Goal: Book appointment/travel/reservation

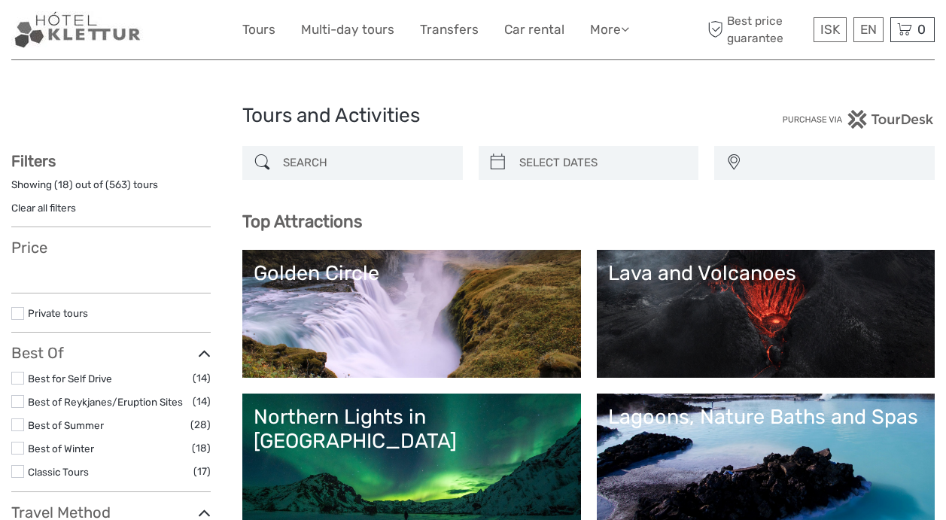
select select
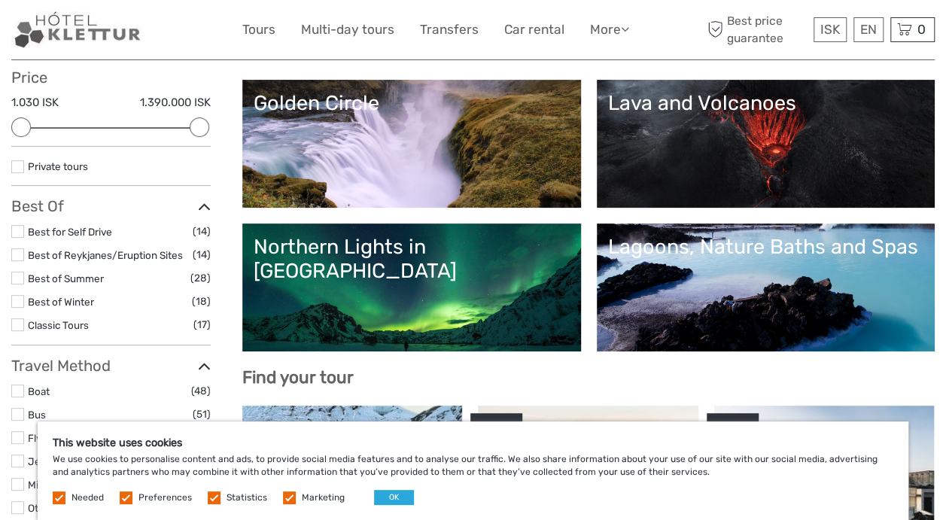
scroll to position [177, 0]
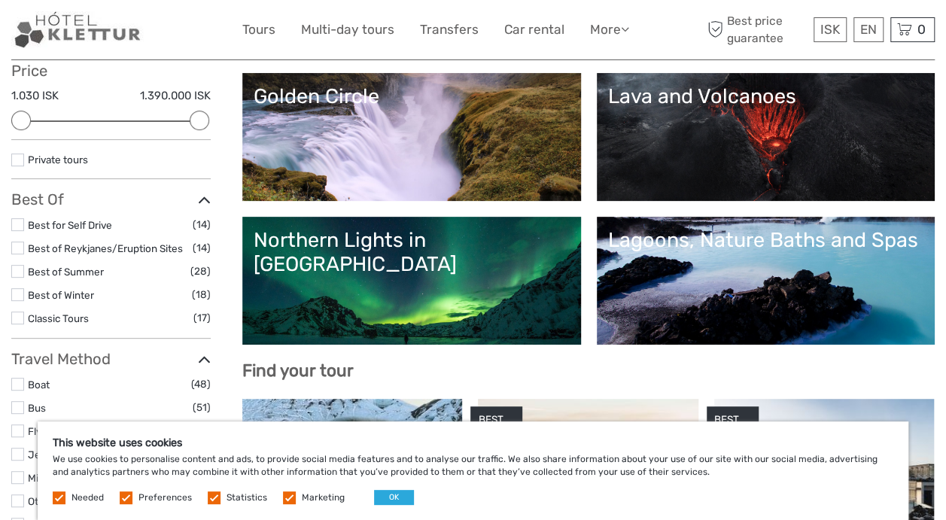
click at [608, 108] on div "Lava and Volcanoes" at bounding box center [766, 96] width 316 height 24
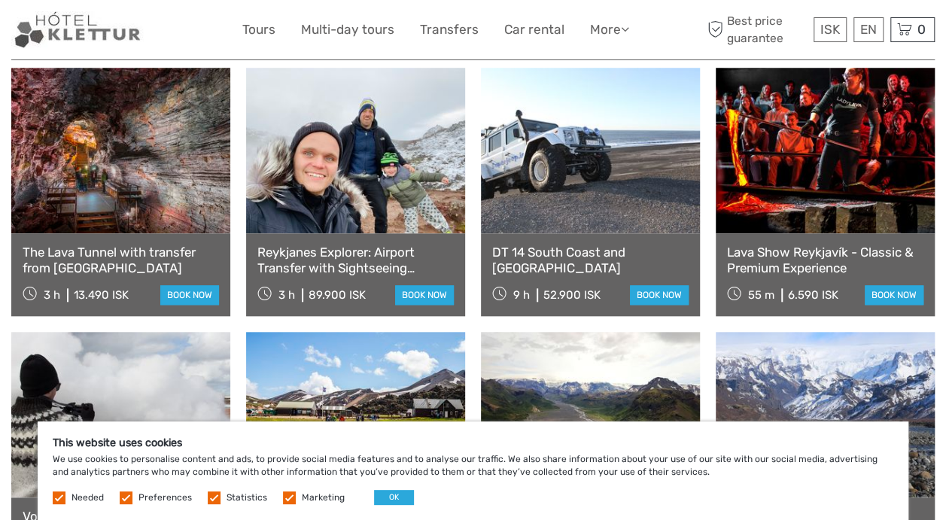
scroll to position [632, 0]
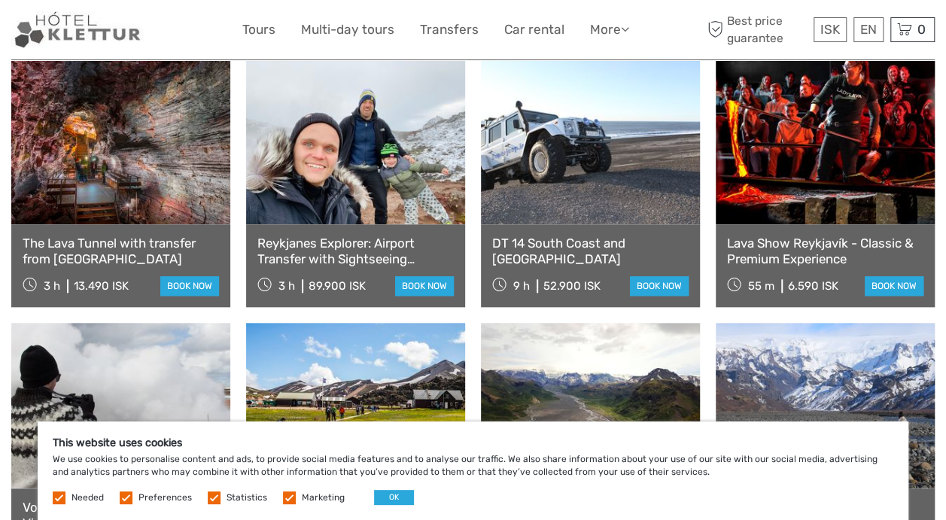
click at [288, 492] on label at bounding box center [289, 498] width 13 height 13
click at [0, 0] on input "checkbox" at bounding box center [0, 0] width 0 height 0
click at [383, 499] on button "OK" at bounding box center [394, 497] width 40 height 15
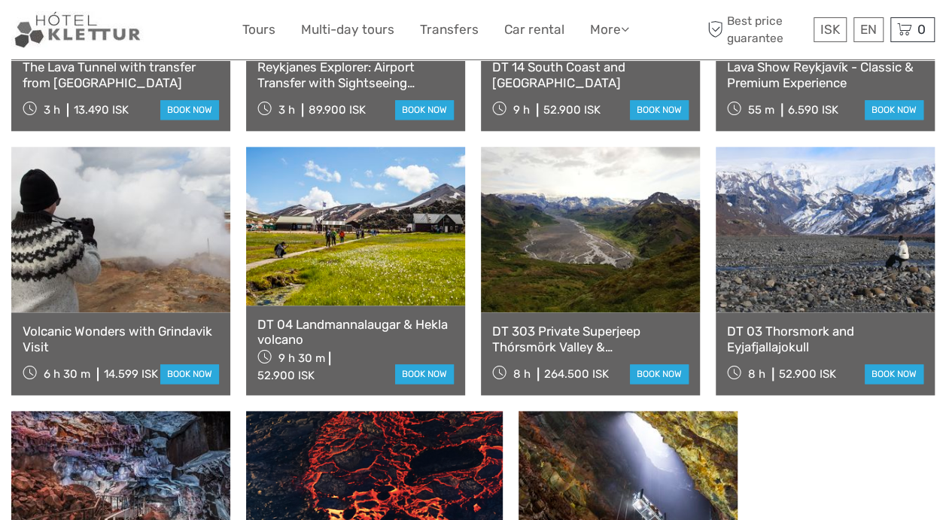
scroll to position [821, 0]
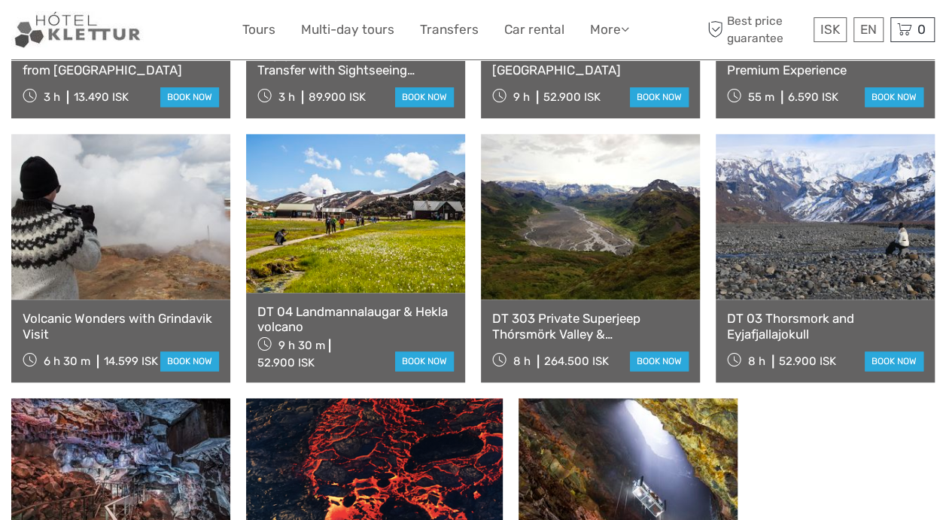
click at [166, 247] on link at bounding box center [120, 217] width 219 height 166
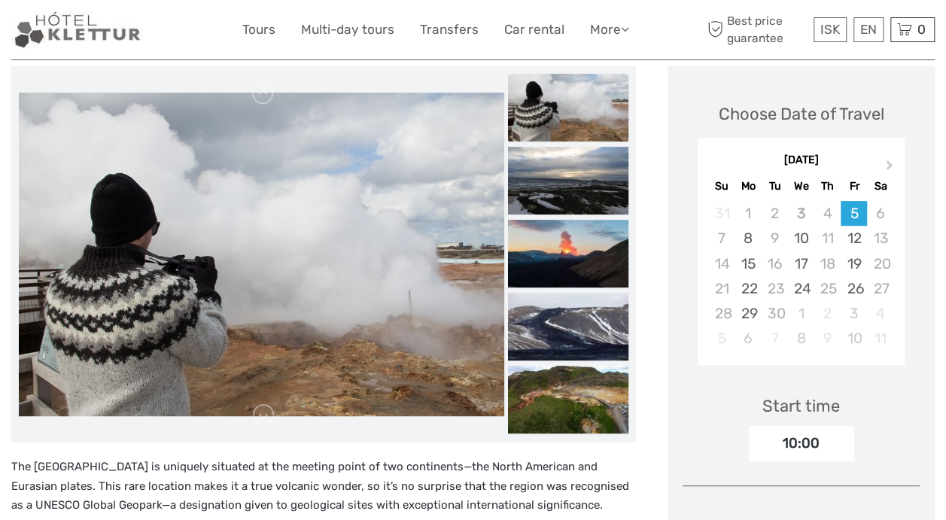
scroll to position [199, 0]
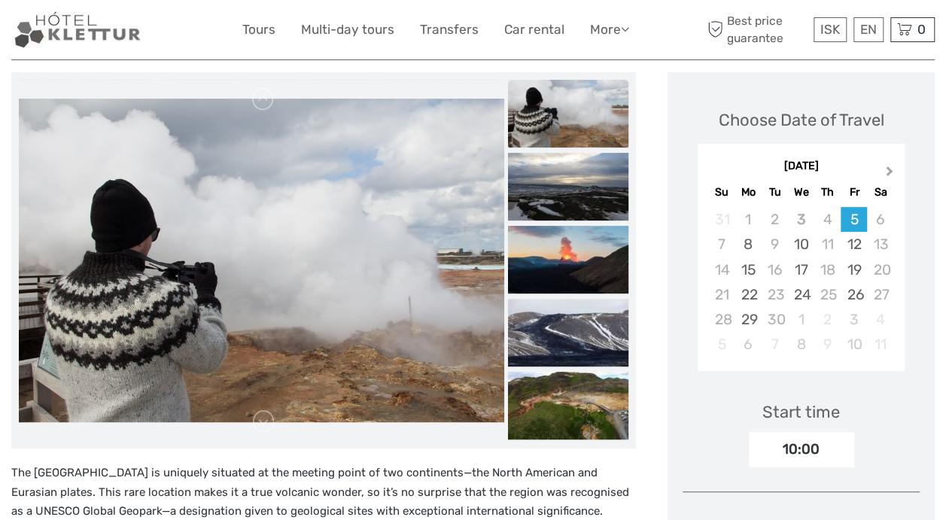
click at [890, 166] on span "Next Month" at bounding box center [890, 174] width 0 height 22
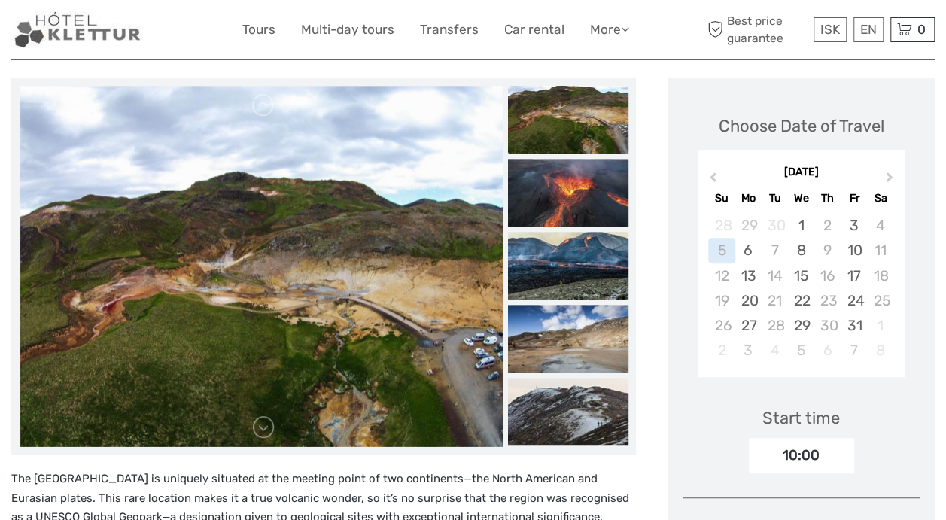
scroll to position [0, 0]
